Goal: Information Seeking & Learning: Learn about a topic

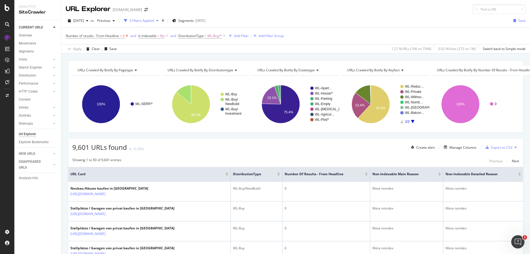
click at [128, 37] on icon at bounding box center [127, 36] width 5 height 6
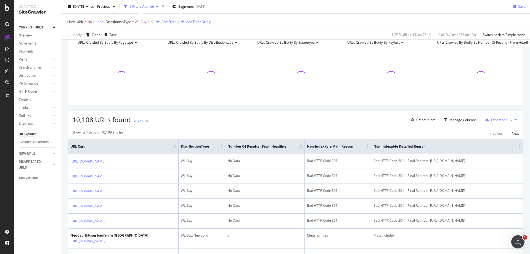
scroll to position [55, 0]
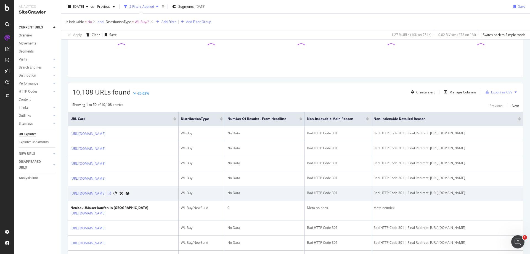
click at [111, 195] on icon at bounding box center [109, 193] width 3 height 3
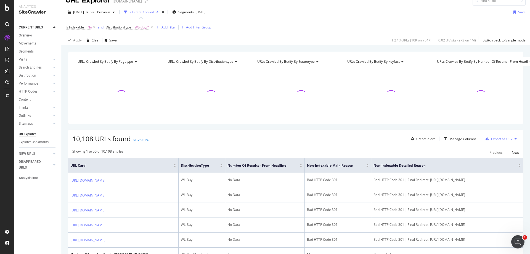
scroll to position [0, 0]
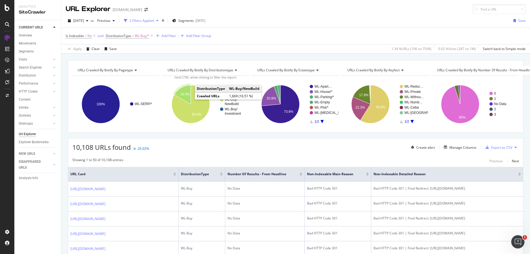
click at [186, 96] on icon "A chart." at bounding box center [182, 94] width 17 height 19
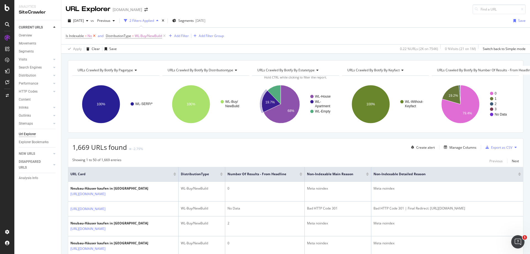
click at [95, 35] on icon at bounding box center [94, 36] width 5 height 6
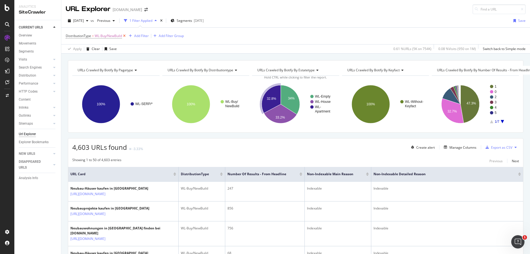
click at [126, 36] on icon at bounding box center [124, 36] width 5 height 6
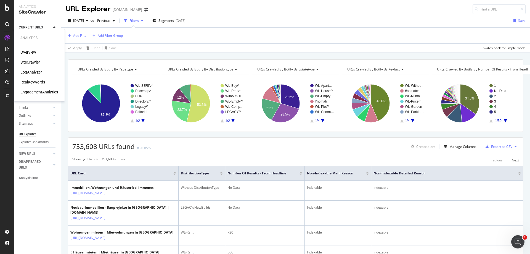
click at [42, 81] on div "RealKeywords" at bounding box center [32, 82] width 25 height 6
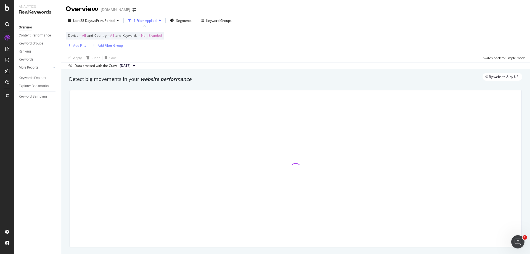
click at [73, 45] on div "Add Filter" at bounding box center [80, 45] width 15 height 5
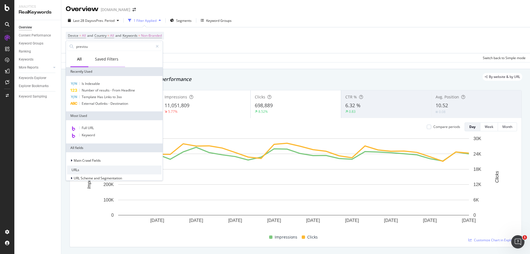
type input "previous"
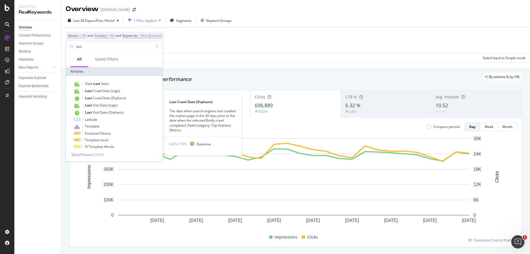
type input "last"
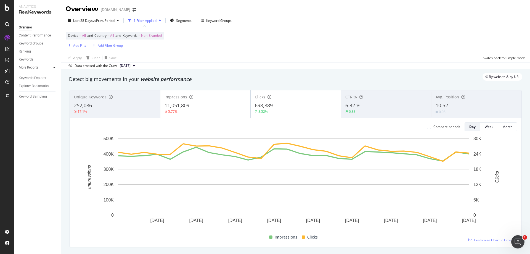
click at [55, 67] on icon at bounding box center [54, 67] width 2 height 3
click at [265, 55] on div "Apply Clear Save Switch back to Simple mode" at bounding box center [295, 57] width 469 height 9
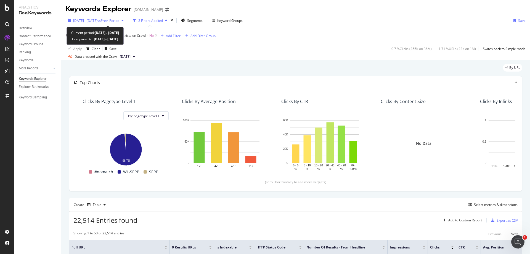
click at [118, 17] on div "2024 Jun. 30th - 2025 Jun. 29th vs Prev. Period" at bounding box center [96, 20] width 60 height 8
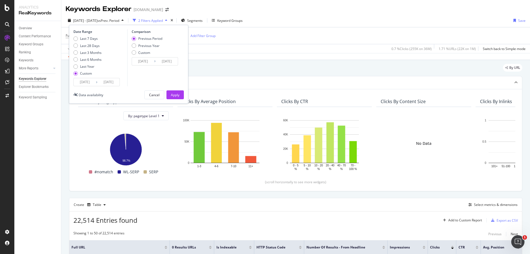
click at [86, 81] on input "2024/06/30" at bounding box center [85, 82] width 22 height 8
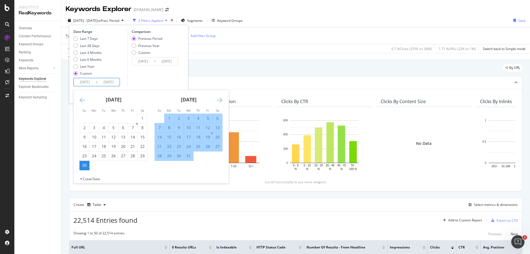
click at [221, 100] on icon "Move forward to switch to the next month." at bounding box center [220, 100] width 6 height 7
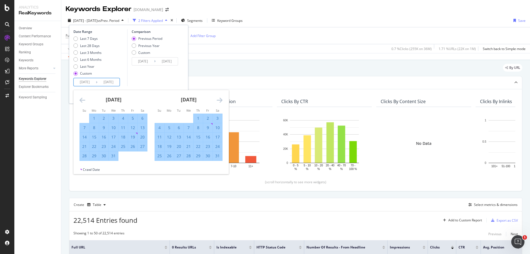
click at [217, 147] on div "24" at bounding box center [217, 147] width 9 height 6
type input "2024/08/24"
type input "2023/10/19"
type input "2024/08/23"
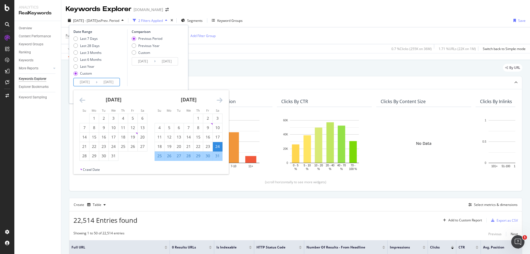
click at [219, 99] on icon "Move forward to switch to the next month." at bounding box center [220, 100] width 6 height 7
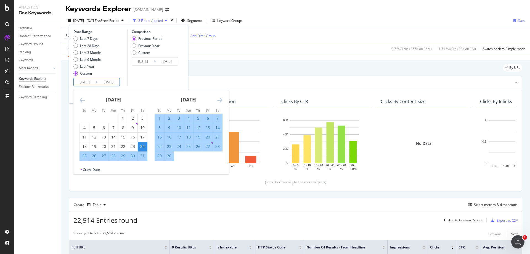
click at [219, 99] on icon "Move forward to switch to the next month." at bounding box center [220, 100] width 6 height 7
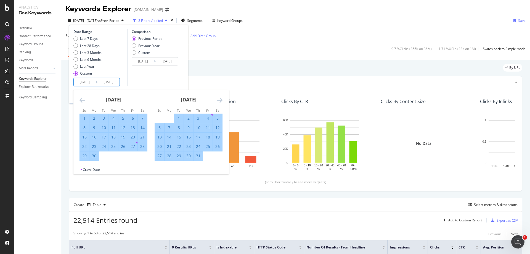
click at [219, 99] on icon "Move forward to switch to the next month." at bounding box center [220, 100] width 6 height 7
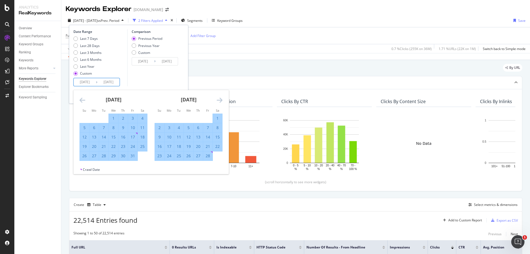
click at [219, 99] on icon "Move forward to switch to the next month." at bounding box center [220, 100] width 6 height 7
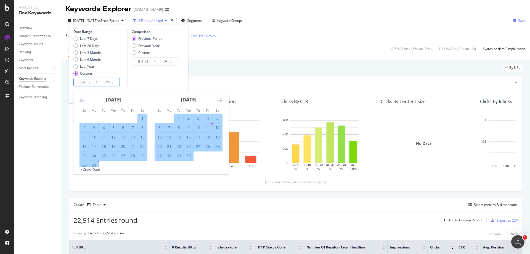
click at [219, 99] on icon "Move forward to switch to the next month." at bounding box center [220, 100] width 6 height 7
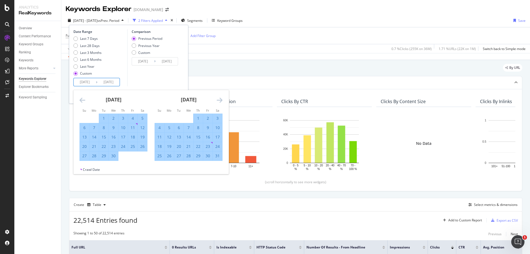
click at [219, 99] on icon "Move forward to switch to the next month." at bounding box center [220, 100] width 6 height 7
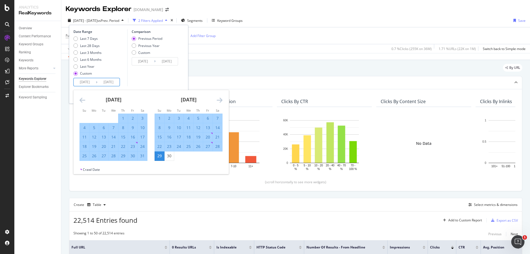
click at [219, 99] on icon "Move forward to switch to the next month." at bounding box center [220, 100] width 6 height 7
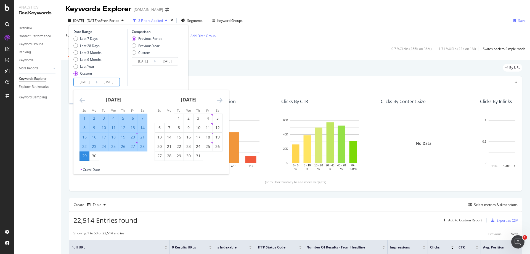
click at [219, 99] on icon "Move forward to switch to the next month." at bounding box center [220, 100] width 6 height 7
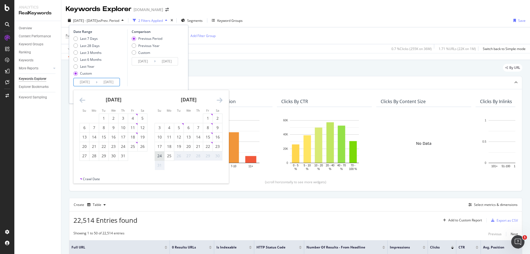
click at [160, 155] on div "24" at bounding box center [159, 156] width 9 height 6
type input "2025/08/24"
type input "2023/08/24"
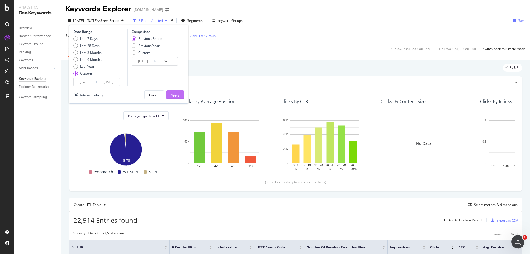
click at [178, 94] on div "Apply" at bounding box center [175, 95] width 9 height 5
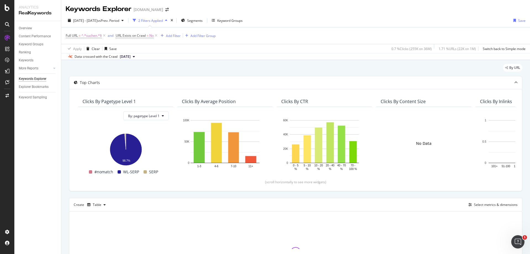
click at [131, 57] on span "2025 Jun. 27th" at bounding box center [125, 56] width 11 height 5
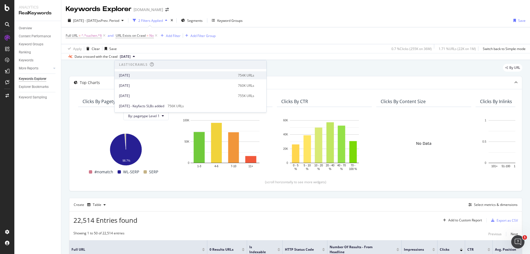
click at [161, 76] on div "[DATE]" at bounding box center [177, 75] width 116 height 5
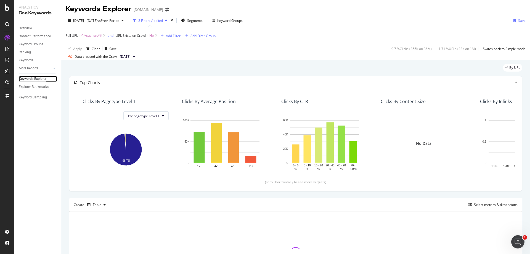
click at [33, 79] on div "Keywords Explorer" at bounding box center [33, 79] width 28 height 6
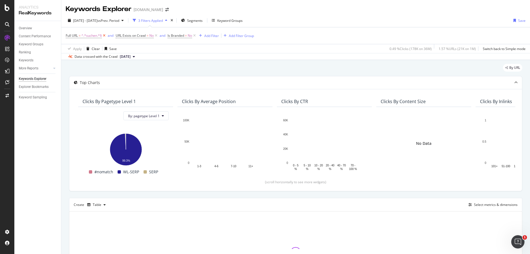
click at [104, 36] on icon at bounding box center [104, 36] width 5 height 6
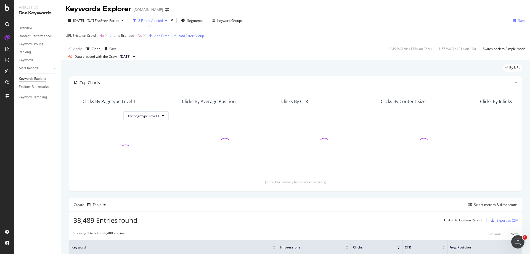
click at [131, 57] on span "2025 Jun. 27th" at bounding box center [125, 56] width 11 height 5
click at [164, 78] on div "2025 Aug. 22nd 754K URLs" at bounding box center [191, 75] width 152 height 8
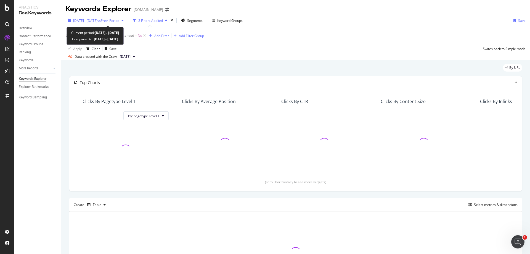
click at [97, 22] on span "2024 Jun. 30th - 2025 Jun. 29th" at bounding box center [85, 20] width 24 height 5
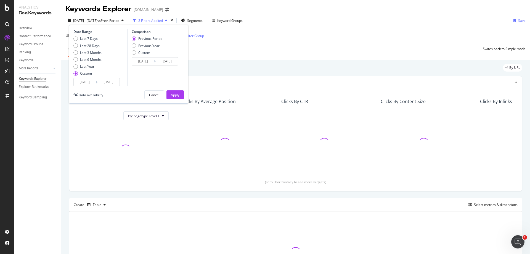
click at [90, 81] on input "2024/06/30" at bounding box center [85, 82] width 22 height 8
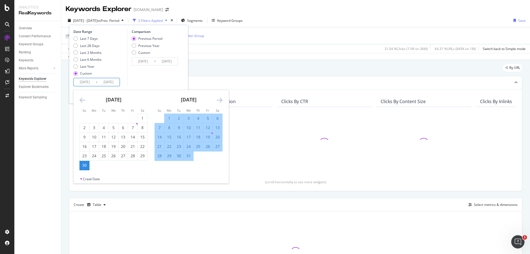
click at [218, 98] on icon "Move forward to switch to the next month." at bounding box center [220, 100] width 6 height 7
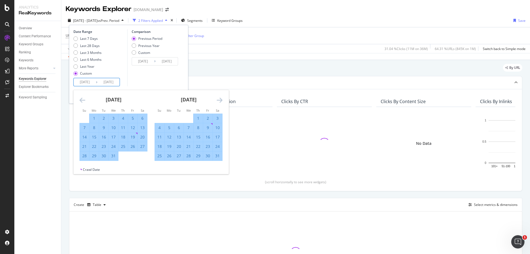
click at [210, 147] on div "23" at bounding box center [207, 147] width 9 height 6
type input "2024/08/23"
type input "2023/10/17"
type input "2024/08/22"
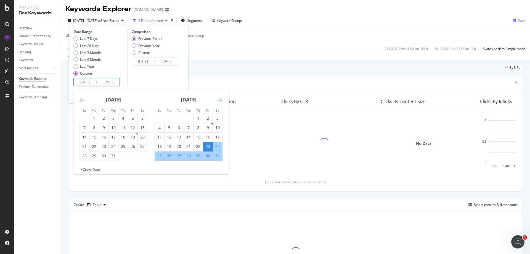
click at [220, 98] on icon "Move forward to switch to the next month." at bounding box center [220, 100] width 6 height 7
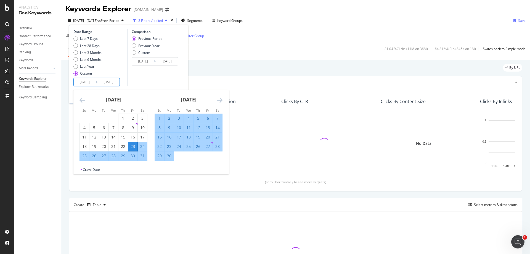
click at [220, 98] on icon "Move forward to switch to the next month." at bounding box center [220, 100] width 6 height 7
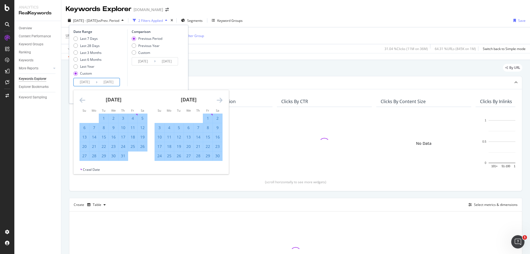
click at [220, 98] on icon "Move forward to switch to the next month." at bounding box center [220, 100] width 6 height 7
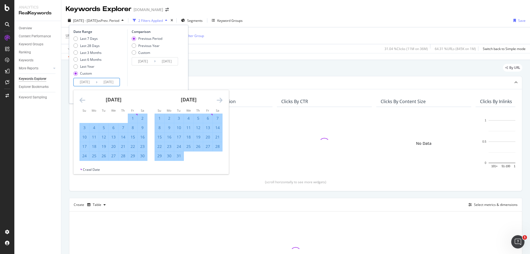
click at [220, 98] on icon "Move forward to switch to the next month." at bounding box center [220, 100] width 6 height 7
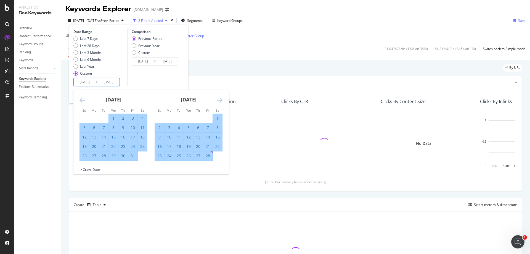
click at [220, 98] on icon "Move forward to switch to the next month." at bounding box center [220, 100] width 6 height 7
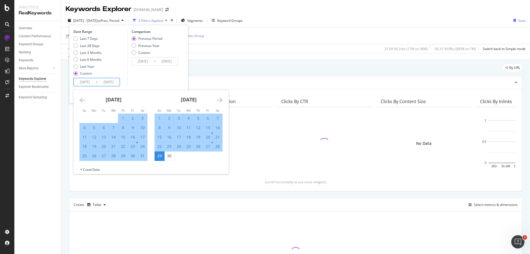
click at [220, 98] on icon "Move forward to switch to the next month." at bounding box center [220, 100] width 6 height 7
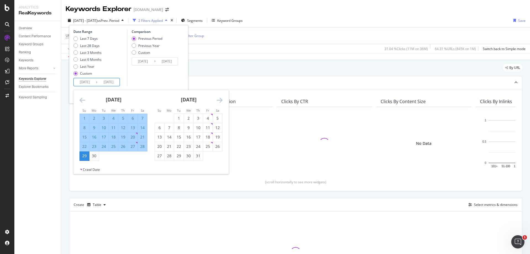
click at [220, 98] on icon "Move forward to switch to the next month." at bounding box center [220, 100] width 6 height 7
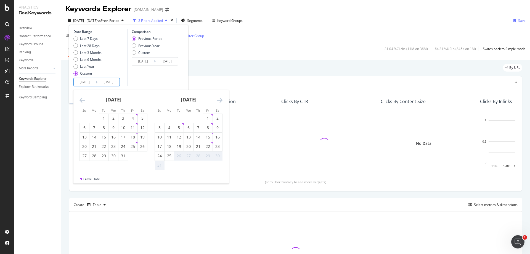
click at [220, 98] on icon "Move forward to switch to the next month." at bounding box center [220, 100] width 6 height 7
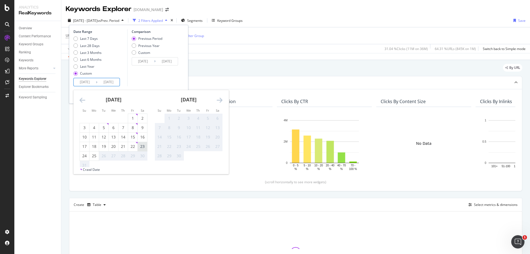
click at [141, 146] on div "23" at bounding box center [142, 147] width 9 height 6
type input "2025/08/23"
type input "2023/08/23"
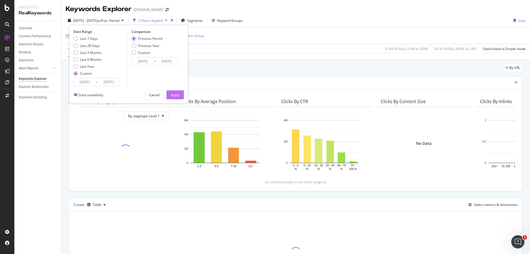
click at [177, 94] on div "Apply" at bounding box center [175, 95] width 9 height 5
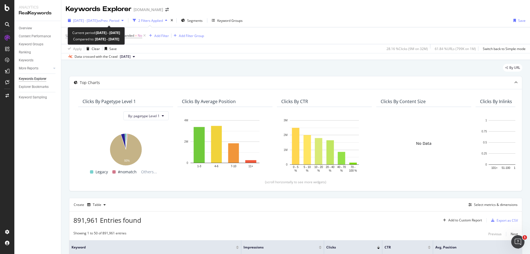
click at [97, 21] on span "2024 Aug. 23rd - 2025 Aug. 23rd" at bounding box center [85, 20] width 24 height 5
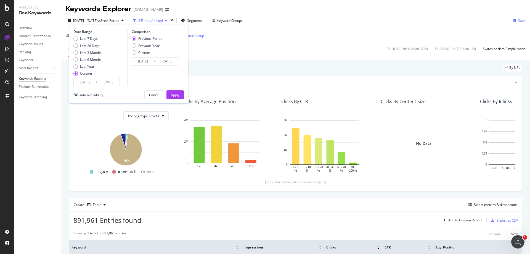
click at [258, 64] on div "By URL" at bounding box center [295, 70] width 453 height 12
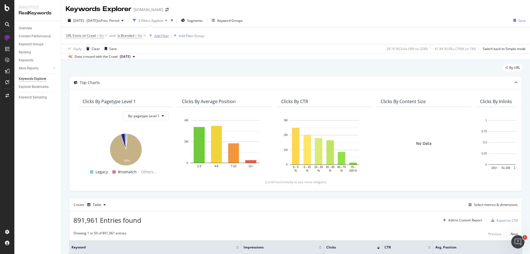
click at [163, 36] on div "Add Filter" at bounding box center [161, 35] width 15 height 5
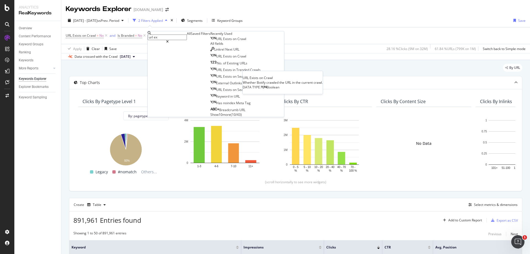
type input "url ex"
click at [237, 41] on span "Crawl" at bounding box center [241, 38] width 9 height 5
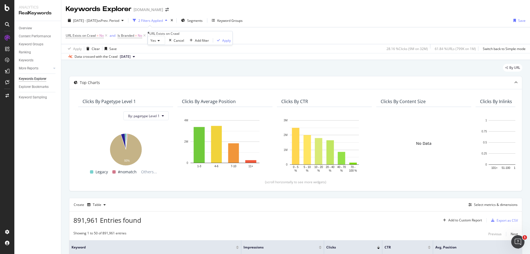
click at [162, 45] on div "Yes" at bounding box center [156, 40] width 17 height 9
click at [162, 56] on div "No" at bounding box center [156, 54] width 17 height 6
click at [221, 43] on div "Apply" at bounding box center [225, 40] width 9 height 5
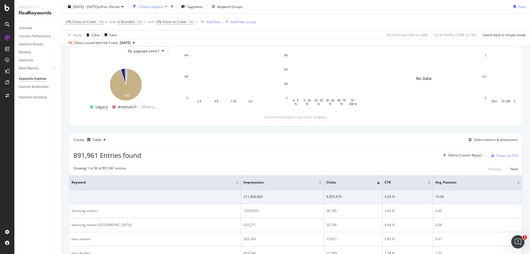
scroll to position [110, 0]
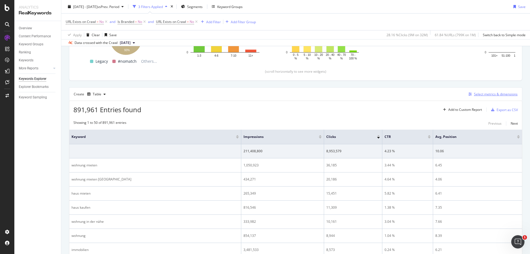
click at [484, 95] on div "Select metrics & dimensions" at bounding box center [496, 94] width 44 height 5
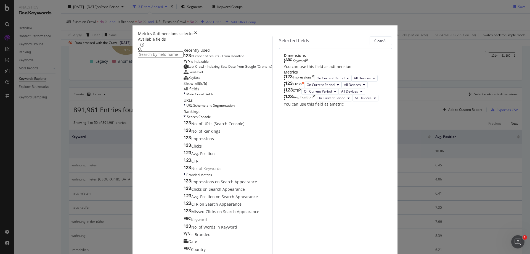
click at [314, 81] on icon "times" at bounding box center [313, 78] width 2 height 7
click at [302, 88] on icon "times" at bounding box center [300, 84] width 2 height 7
click at [315, 88] on icon "times" at bounding box center [314, 84] width 2 height 7
click at [308, 64] on icon "times" at bounding box center [307, 61] width 2 height 6
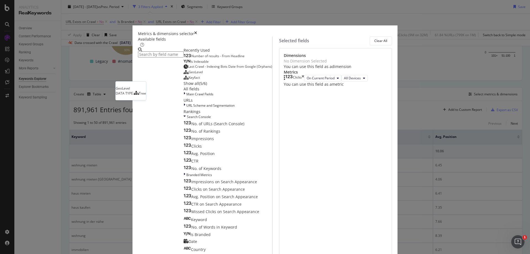
click at [184, 74] on div "GeoLevel" at bounding box center [193, 72] width 19 height 4
click at [184, 80] on div "Keyfact" at bounding box center [192, 77] width 16 height 4
click at [184, 86] on div "Show all" at bounding box center [191, 84] width 15 height 6
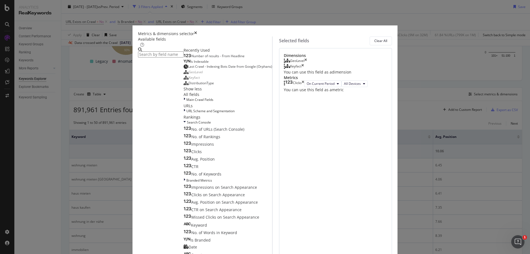
click at [189, 85] on span "DistributionType" at bounding box center [201, 83] width 25 height 5
click at [184, 57] on input "modal" at bounding box center [161, 54] width 46 height 6
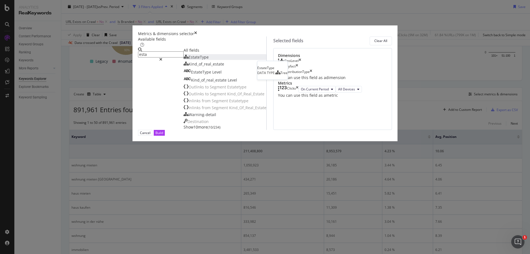
click at [189, 60] on span "EstateType" at bounding box center [199, 56] width 20 height 5
drag, startPoint x: 321, startPoint y: 102, endPoint x: 326, endPoint y: 69, distance: 32.7
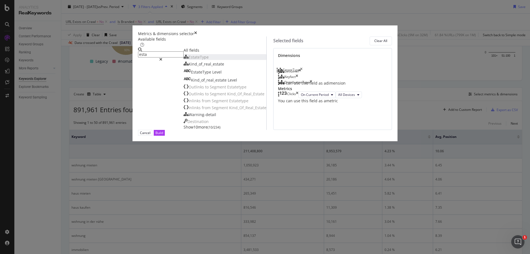
click at [326, 69] on body "Analytics RealKeywords Overview Content Performance Keyword Groups Ranking Keyw…" at bounding box center [265, 127] width 530 height 254
drag, startPoint x: 312, startPoint y: 103, endPoint x: 315, endPoint y: 82, distance: 21.0
click at [315, 82] on body "Analytics RealKeywords Overview Content Performance Keyword Groups Ranking Keyw…" at bounding box center [265, 127] width 530 height 254
drag, startPoint x: 314, startPoint y: 102, endPoint x: 316, endPoint y: 90, distance: 12.3
click at [316, 90] on body "Analytics RealKeywords Overview Content Performance Keyword Groups Ranking Keyw…" at bounding box center [265, 127] width 530 height 254
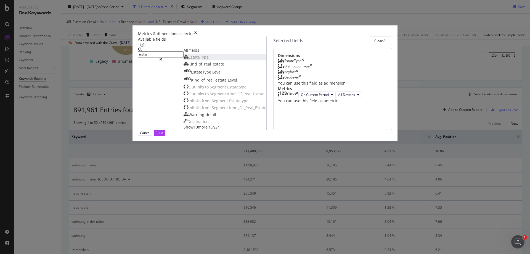
click at [184, 57] on input "esta" at bounding box center [161, 54] width 46 height 6
type input "num"
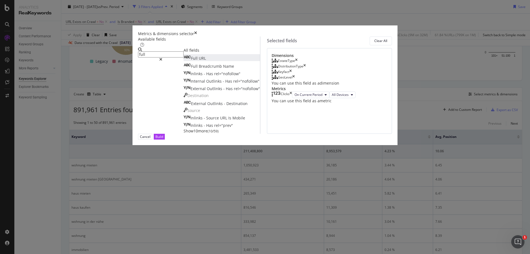
click at [199, 61] on span "URL" at bounding box center [202, 58] width 7 height 5
drag, startPoint x: 339, startPoint y: 115, endPoint x: 344, endPoint y: 70, distance: 45.0
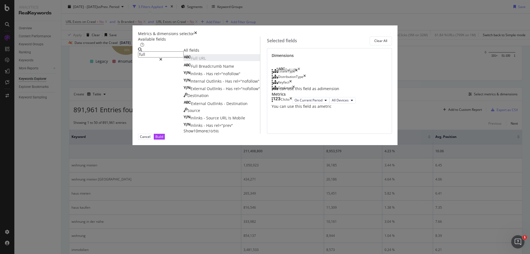
click at [344, 70] on body "Analytics RealKeywords Overview Content Performance Keyword Groups Ranking Keyw…" at bounding box center [265, 127] width 530 height 254
click at [184, 57] on input "full" at bounding box center [161, 54] width 46 height 6
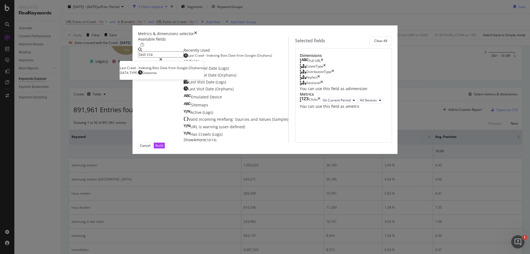
click at [221, 58] on span "Bots" at bounding box center [225, 55] width 8 height 5
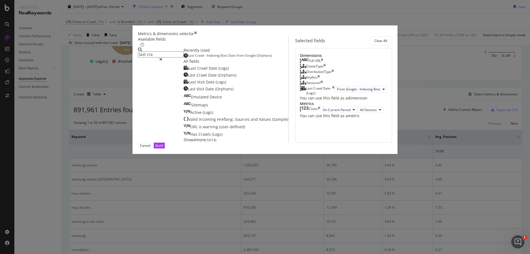
click at [184, 57] on input "last cra" at bounding box center [161, 54] width 46 height 6
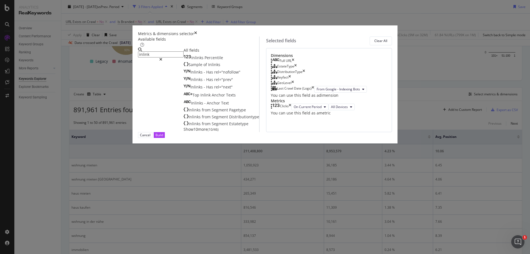
click at [184, 132] on span "Show 10 more" at bounding box center [196, 128] width 24 height 5
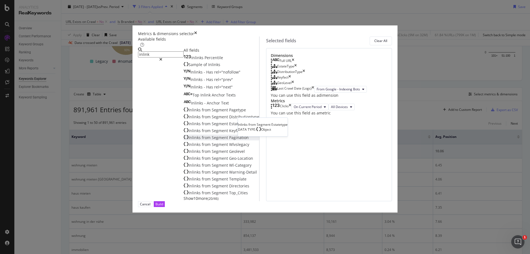
scroll to position [17, 0]
click at [184, 201] on div "Inlinks Percentile Sample of Inlinks Inlinks - Has rel="nofollow" Inlinks - Has…" at bounding box center [222, 127] width 76 height 147
click at [184, 201] on span "Show 10 more" at bounding box center [196, 198] width 24 height 5
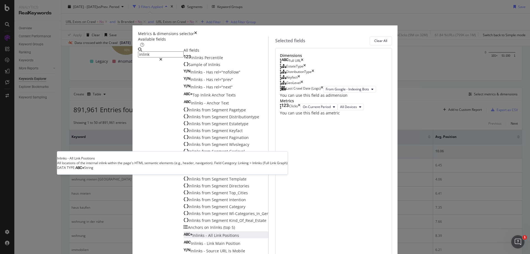
scroll to position [86, 0]
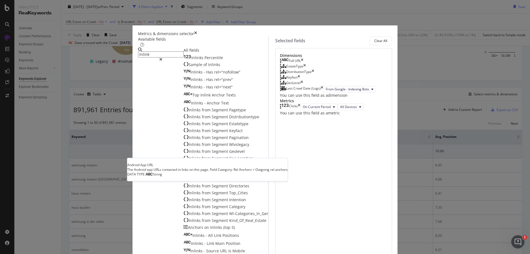
scroll to position [153, 0]
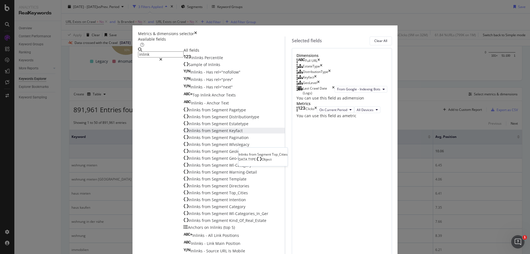
scroll to position [47, 0]
click at [177, 57] on input "inlink" at bounding box center [161, 54] width 46 height 6
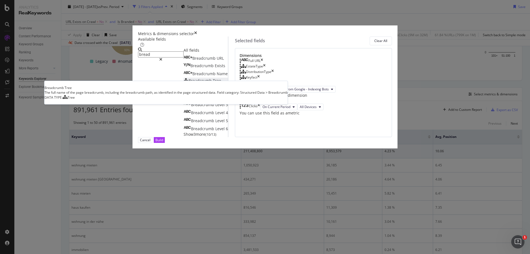
type input "bread"
click at [189, 83] on span "Breadcrumb" at bounding box center [201, 80] width 24 height 5
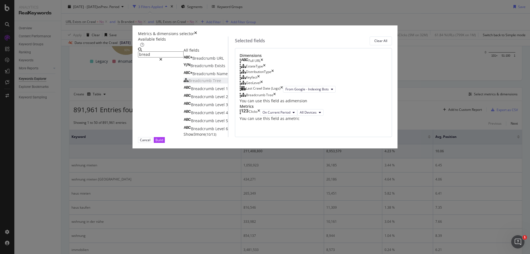
click at [165, 143] on button "Build" at bounding box center [159, 140] width 11 height 6
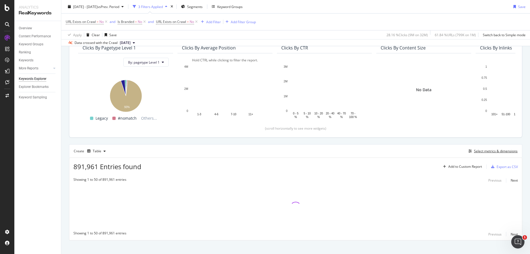
scroll to position [55, 0]
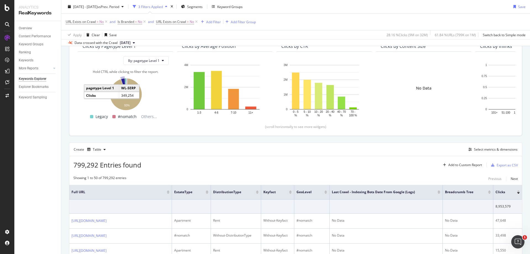
click at [123, 81] on icon "A chart." at bounding box center [123, 86] width 5 height 16
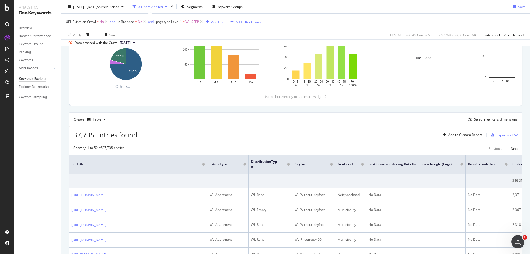
scroll to position [83, 0]
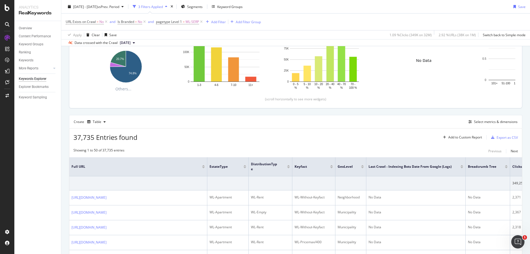
click at [462, 167] on div at bounding box center [462, 167] width 3 height 1
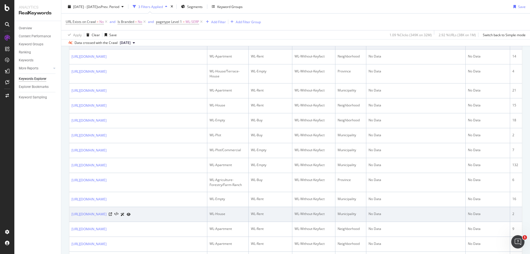
scroll to position [193, 0]
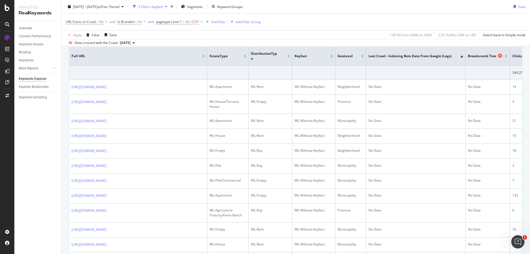
click at [501, 56] on icon at bounding box center [500, 56] width 4 height 4
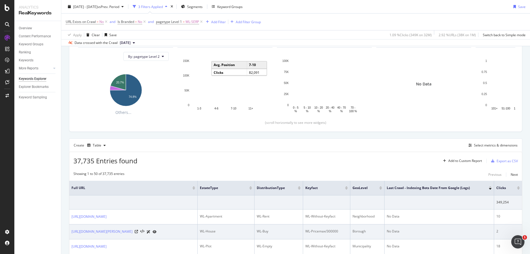
scroll to position [193, 0]
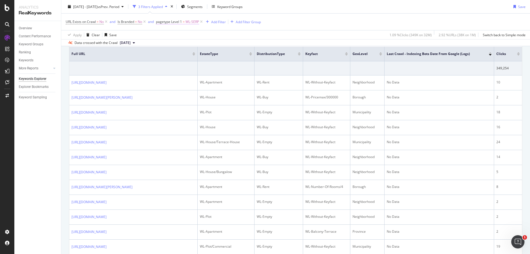
click at [191, 22] on span "WL-SERP" at bounding box center [193, 22] width 14 height 8
click at [311, 23] on div "URL Exists on Crawl = No and Is Branded = No and pagetype Level 1 = WL-SERP Add…" at bounding box center [296, 22] width 460 height 17
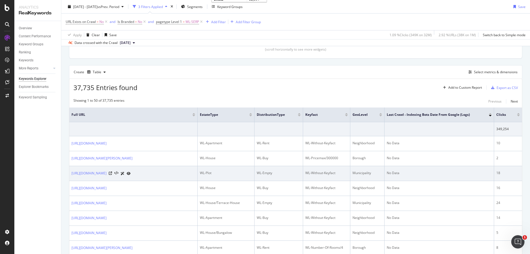
scroll to position [143, 0]
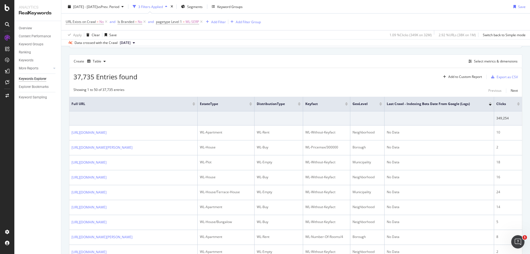
click at [489, 103] on div at bounding box center [490, 102] width 3 height 1
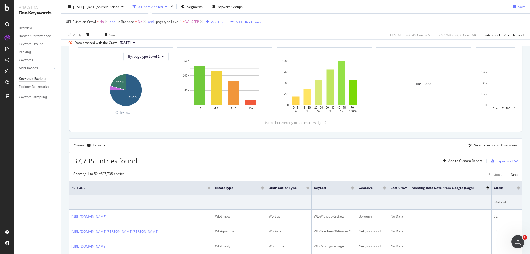
scroll to position [143, 0]
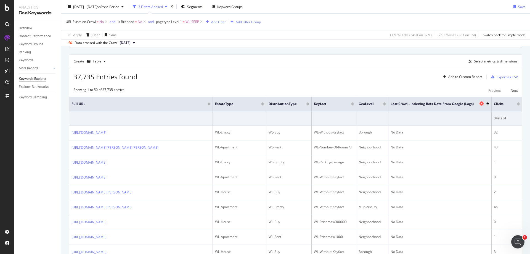
click at [483, 104] on icon at bounding box center [482, 103] width 4 height 4
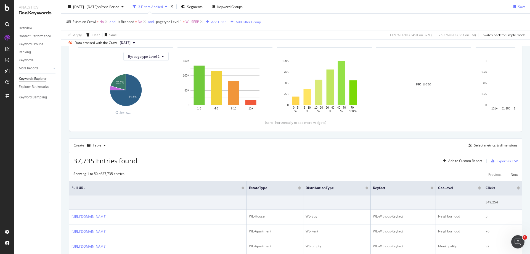
scroll to position [143, 0]
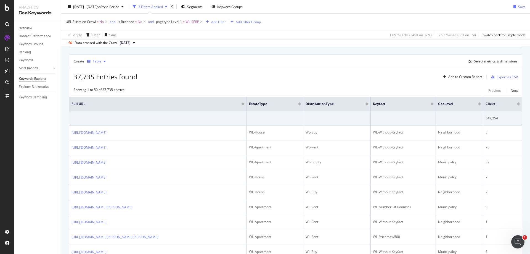
click at [104, 61] on icon "button" at bounding box center [105, 61] width 2 height 3
click at [104, 89] on div "Series" at bounding box center [103, 88] width 10 height 5
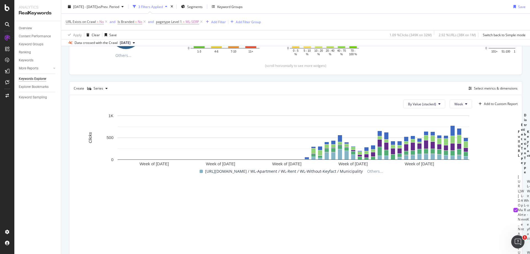
scroll to position [143, 0]
